Goal: Transaction & Acquisition: Purchase product/service

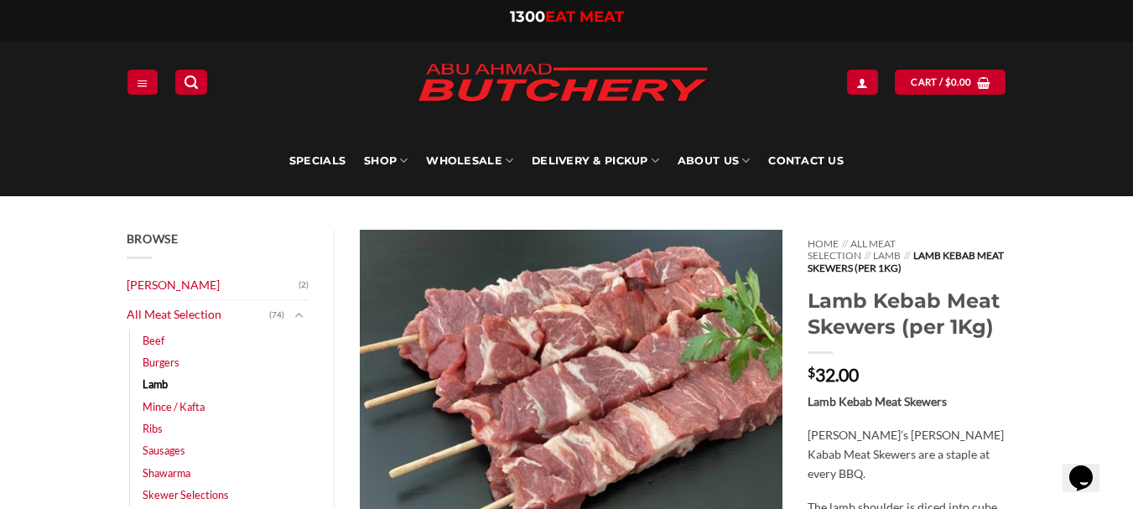
click at [155, 380] on link "Lamb" at bounding box center [155, 384] width 25 height 22
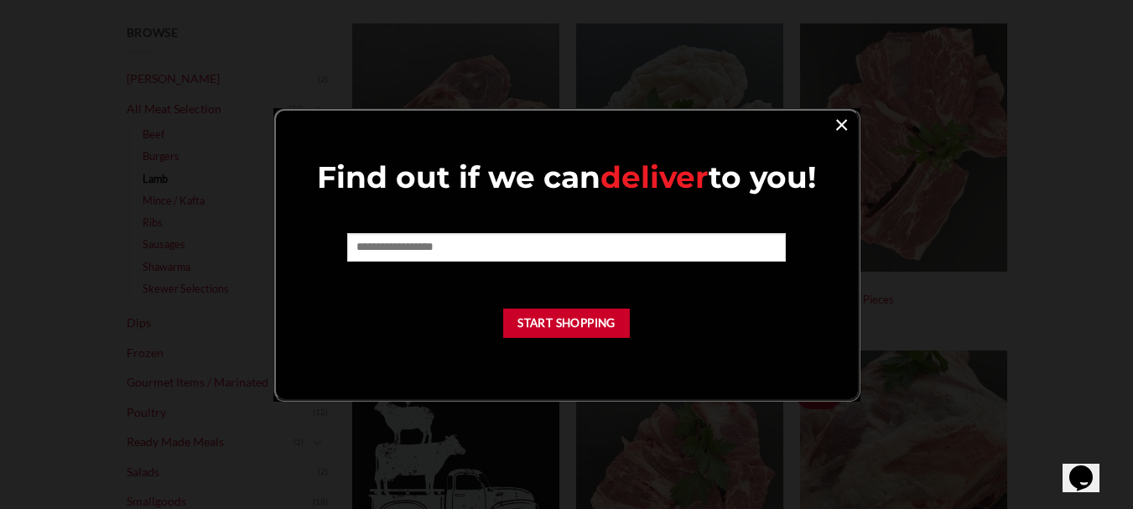
click at [839, 123] on link "×" at bounding box center [842, 123] width 24 height 23
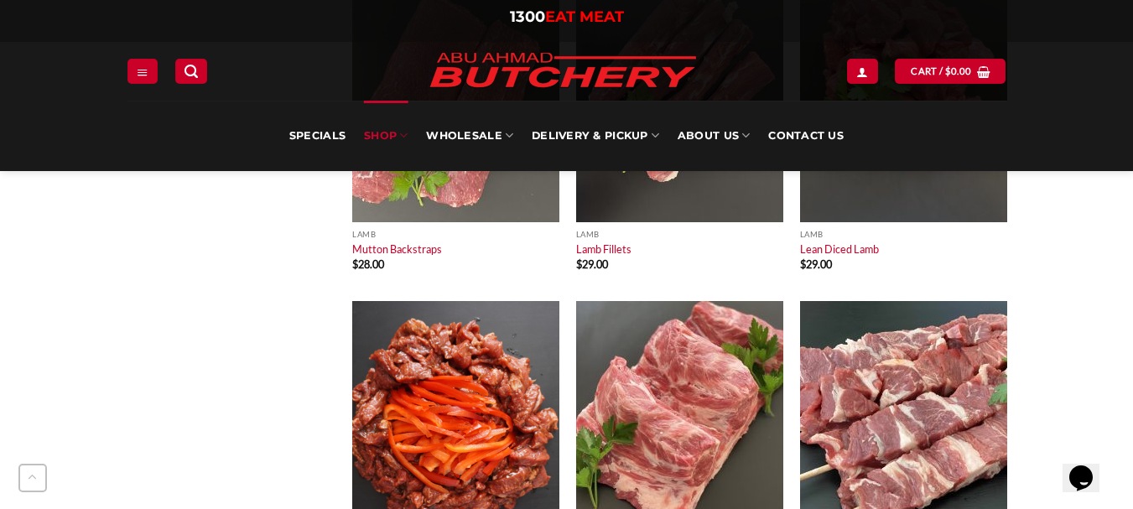
scroll to position [2432, 0]
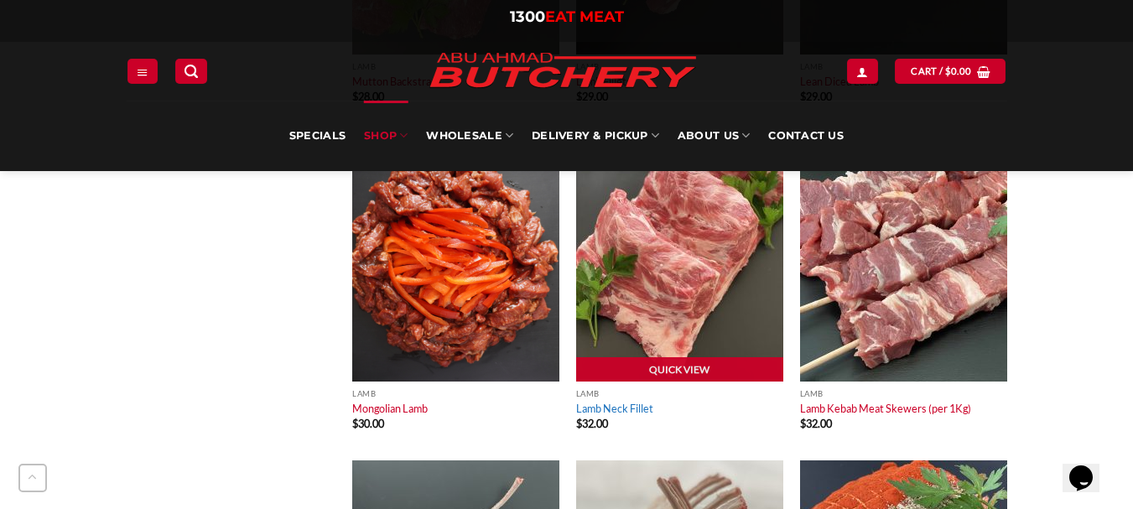
click at [616, 405] on link "Lamb Neck Fillet" at bounding box center [614, 408] width 77 height 13
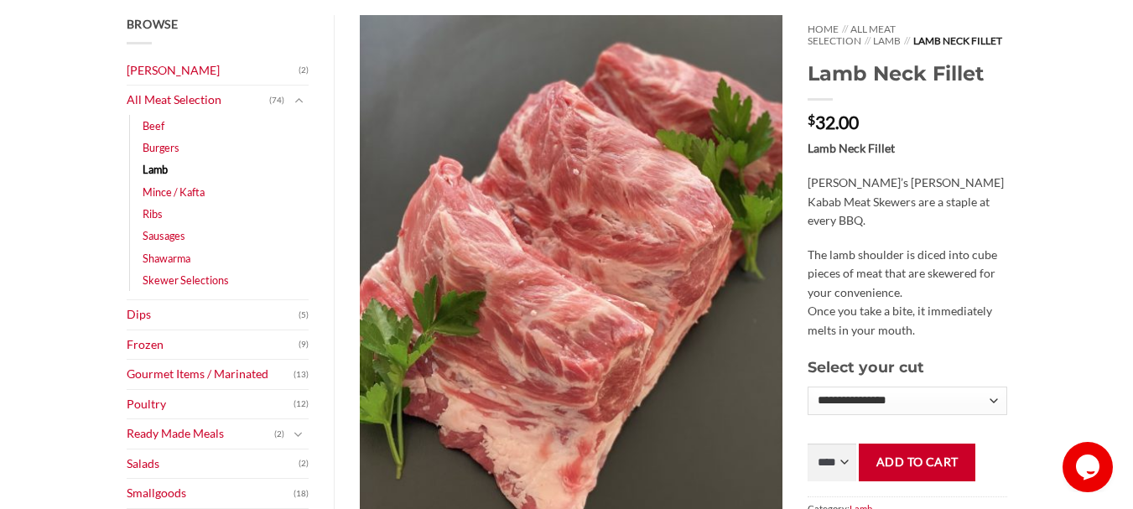
scroll to position [252, 0]
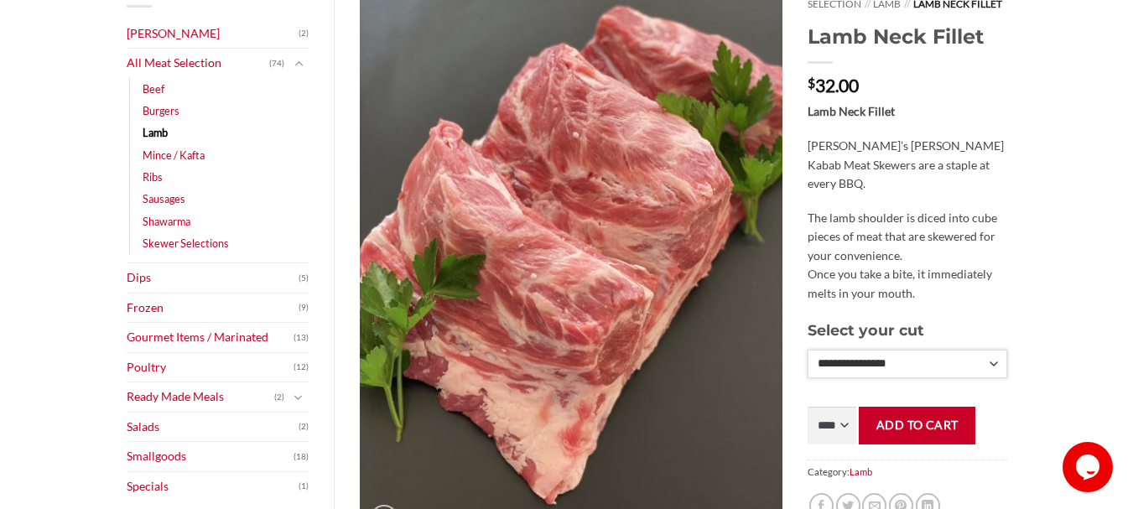
click at [992, 361] on select "**********" at bounding box center [907, 364] width 199 height 29
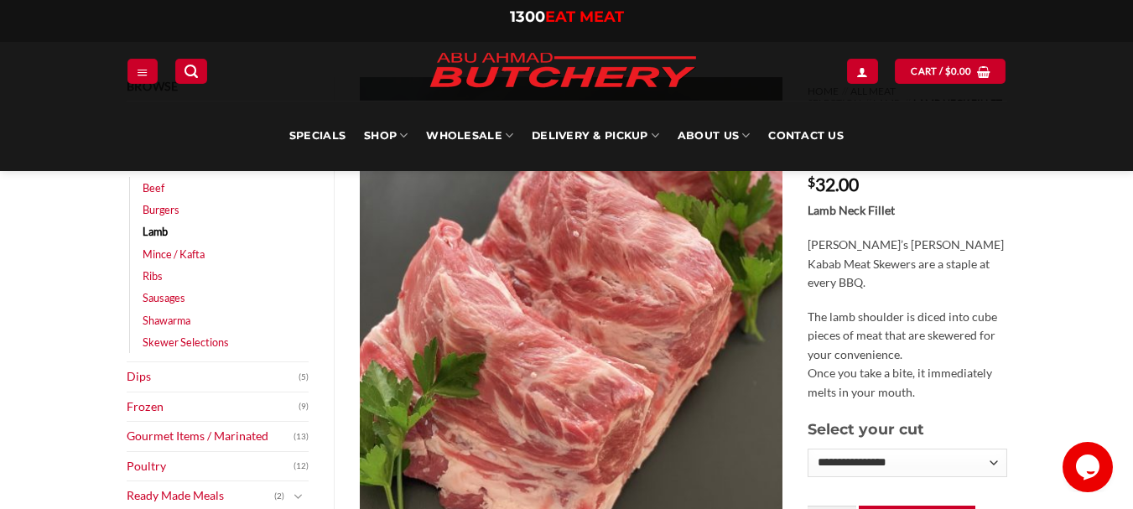
scroll to position [0, 0]
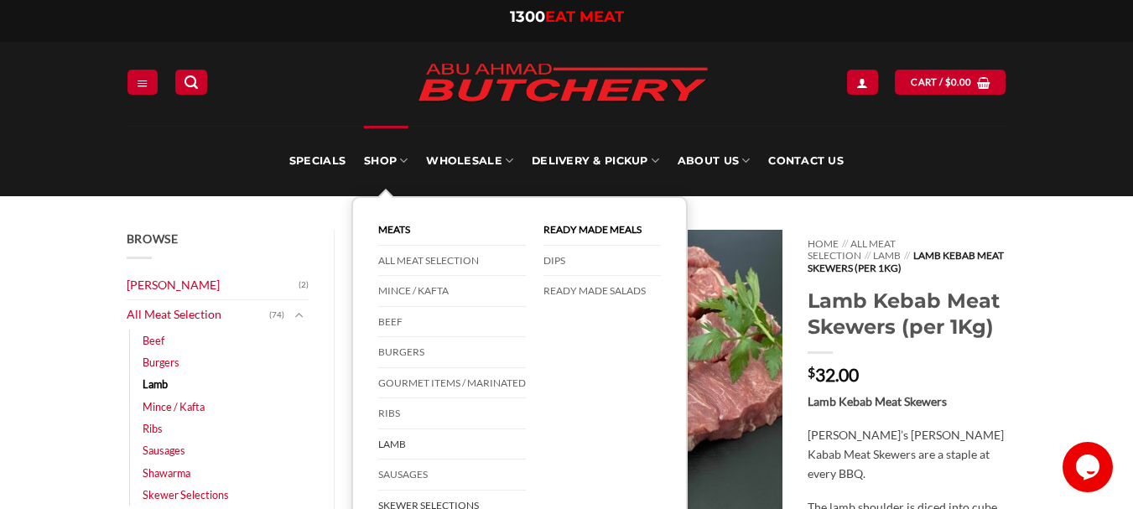
click at [396, 442] on link "Lamb" at bounding box center [452, 444] width 148 height 31
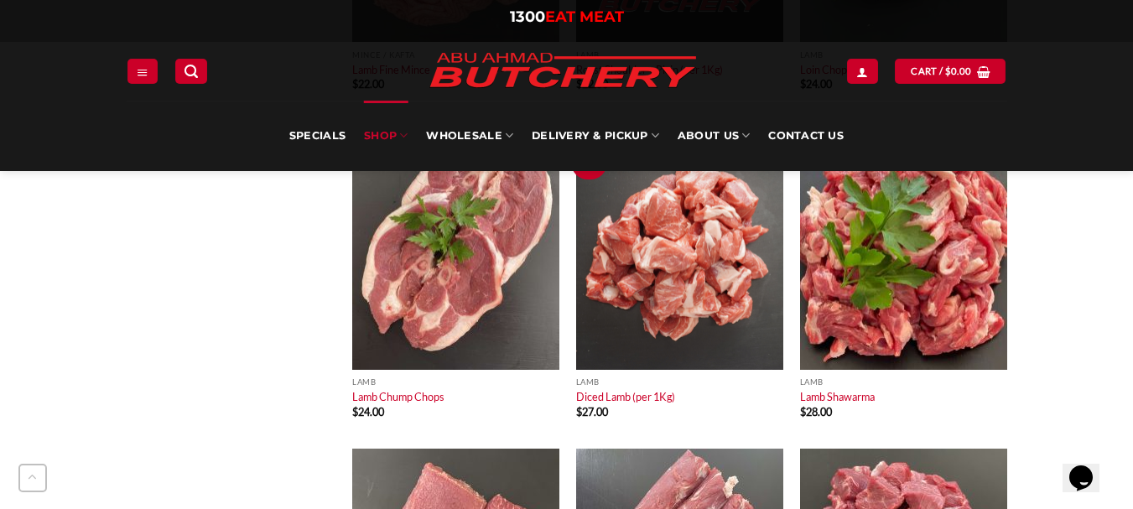
scroll to position [1761, 0]
